Goal: Check status: Check status

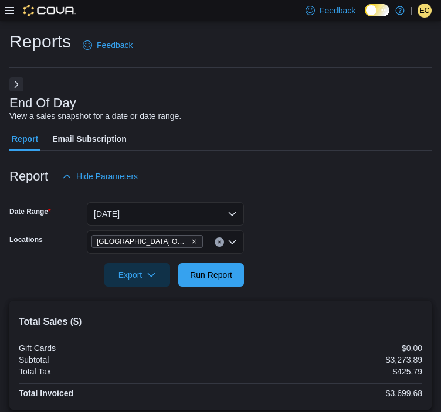
scroll to position [326, 0]
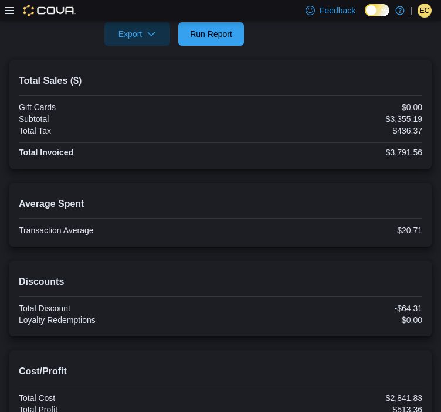
scroll to position [272, 0]
